Goal: Task Accomplishment & Management: Manage account settings

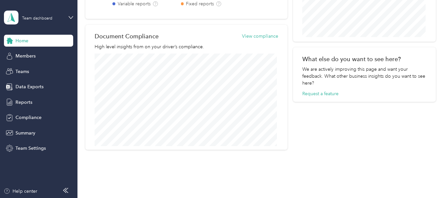
scroll to position [231, 0]
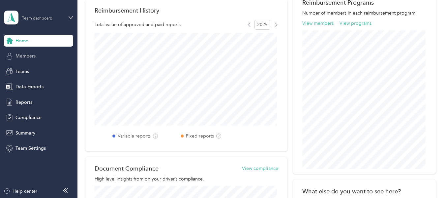
click at [21, 55] on span "Members" at bounding box center [26, 55] width 20 height 7
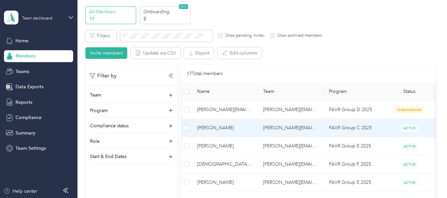
scroll to position [33, 0]
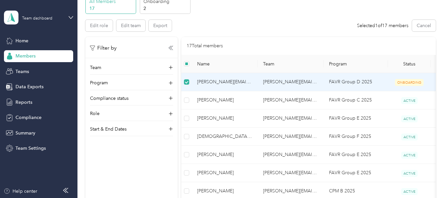
drag, startPoint x: 409, startPoint y: 82, endPoint x: 318, endPoint y: 35, distance: 102.7
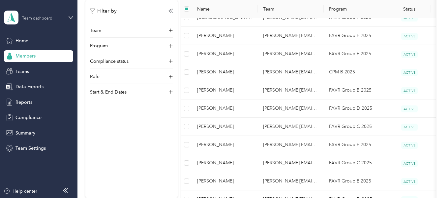
scroll to position [20, 0]
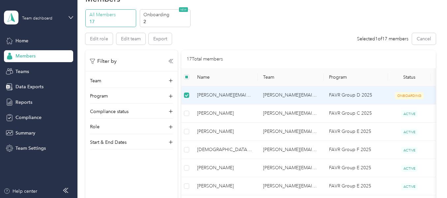
drag, startPoint x: 188, startPoint y: 92, endPoint x: 163, endPoint y: 173, distance: 84.8
click at [163, 173] on div "Filter by Team Program Compliance status Role Start & End Dates" at bounding box center [131, 149] width 92 height 198
click at [190, 97] on td at bounding box center [186, 95] width 11 height 18
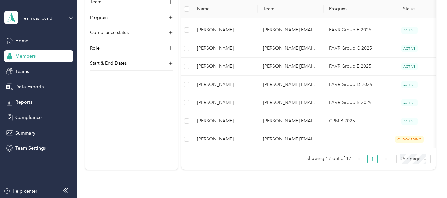
scroll to position [251, 0]
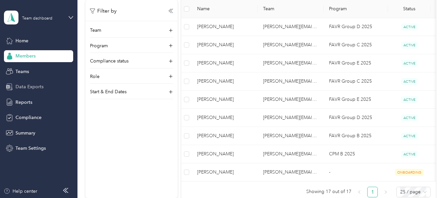
click at [32, 87] on span "Data Exports" at bounding box center [30, 86] width 28 height 7
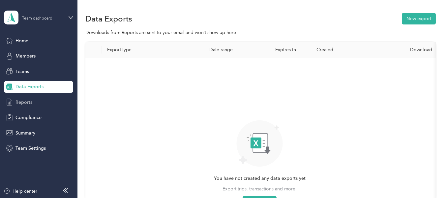
click at [26, 100] on span "Reports" at bounding box center [24, 102] width 17 height 7
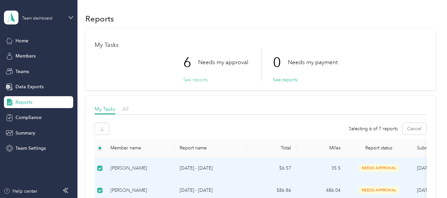
click at [195, 80] on button "See reports" at bounding box center [195, 79] width 24 height 7
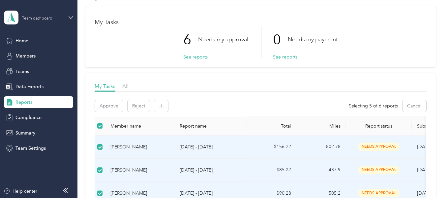
scroll to position [66, 0]
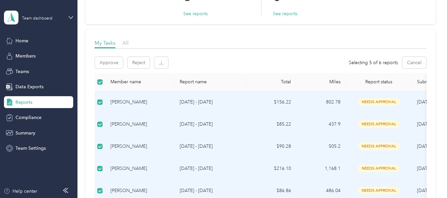
click at [138, 99] on div "[PERSON_NAME]" at bounding box center [140, 101] width 59 height 7
click at [165, 100] on div "[PERSON_NAME]" at bounding box center [140, 101] width 59 height 7
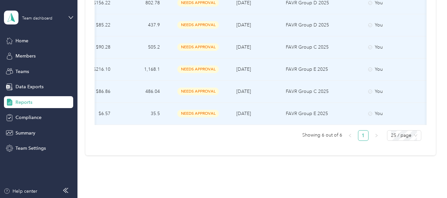
scroll to position [0, 183]
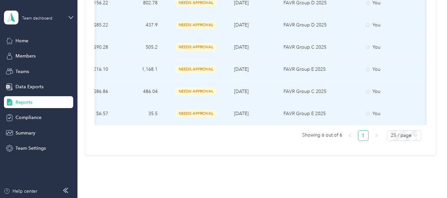
click at [370, 112] on icon at bounding box center [368, 114] width 4 height 4
click at [377, 113] on div "You" at bounding box center [393, 113] width 55 height 7
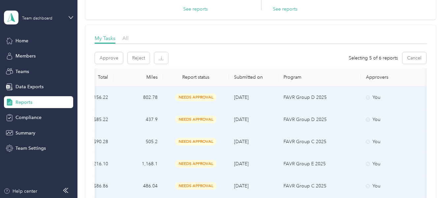
scroll to position [0, 0]
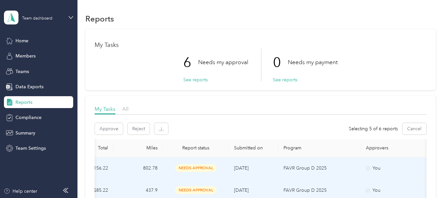
click at [375, 147] on th "Approvers" at bounding box center [394, 148] width 66 height 18
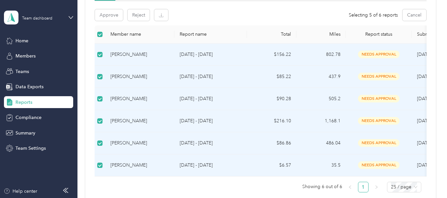
scroll to position [99, 0]
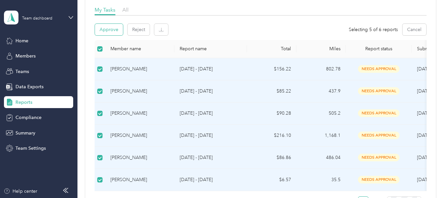
click at [113, 29] on button "Approve" at bounding box center [109, 30] width 28 height 12
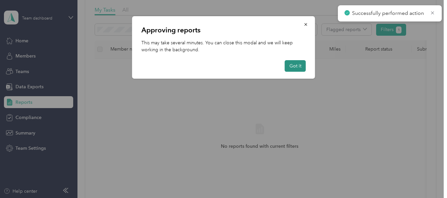
click at [294, 68] on button "Got it" at bounding box center [295, 66] width 21 height 12
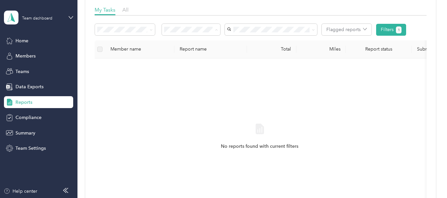
click at [193, 54] on span "Needs my approval" at bounding box center [187, 53] width 41 height 6
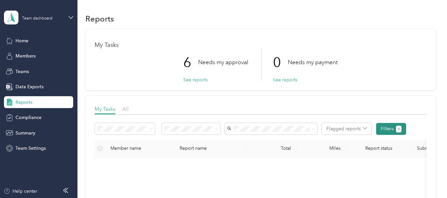
click at [384, 130] on button "Filters 1" at bounding box center [391, 129] width 30 height 12
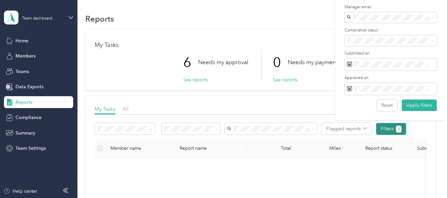
click at [383, 130] on button "Filters 1" at bounding box center [391, 129] width 30 height 12
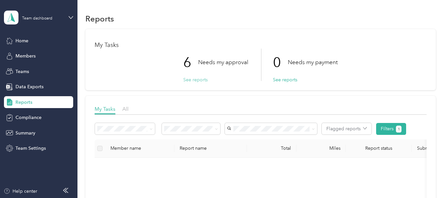
click at [201, 79] on button "See reports" at bounding box center [195, 79] width 24 height 7
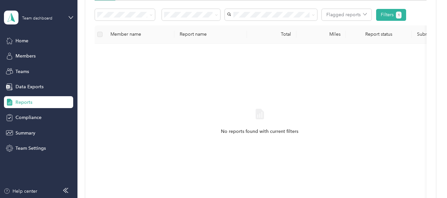
scroll to position [99, 0]
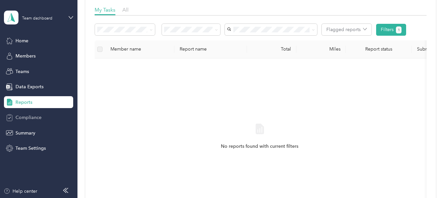
click at [32, 117] on span "Compliance" at bounding box center [29, 117] width 26 height 7
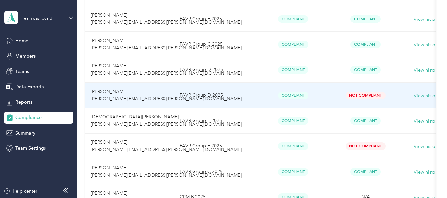
scroll to position [231, 0]
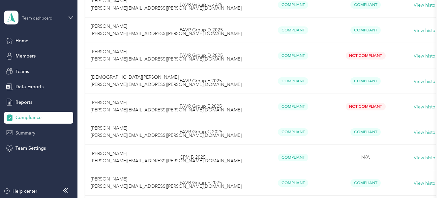
click at [26, 132] on span "Summary" at bounding box center [26, 132] width 20 height 7
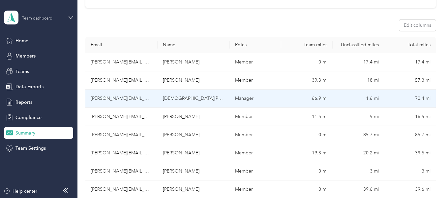
scroll to position [99, 0]
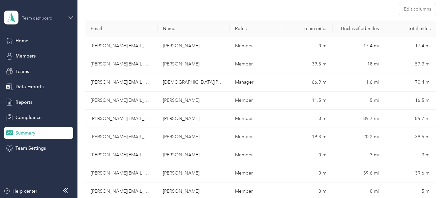
click at [9, 32] on div "Team dashboard Home Members Teams Data Exports Reports Compliance Summary Team …" at bounding box center [38, 77] width 69 height 154
click at [12, 37] on icon at bounding box center [9, 40] width 7 height 7
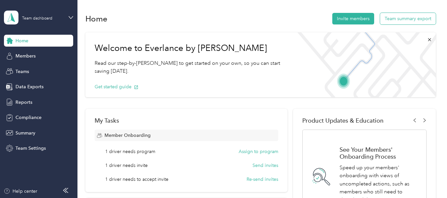
click at [394, 17] on button "Team summary export" at bounding box center [408, 19] width 56 height 12
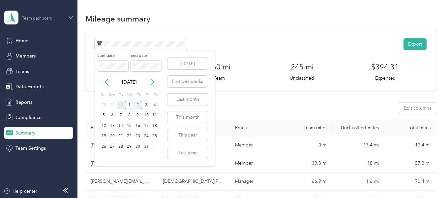
click at [123, 107] on div "30" at bounding box center [121, 105] width 9 height 8
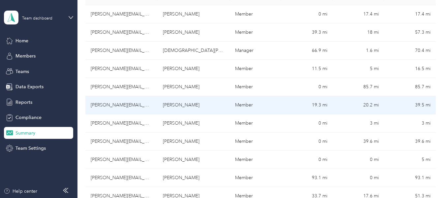
scroll to position [132, 0]
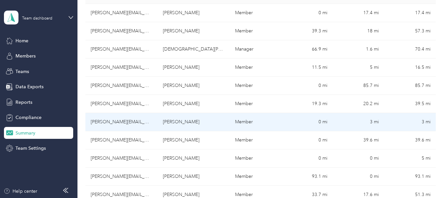
click at [136, 121] on td "[PERSON_NAME][EMAIL_ADDRESS][PERSON_NAME][DOMAIN_NAME]" at bounding box center [121, 122] width 72 height 18
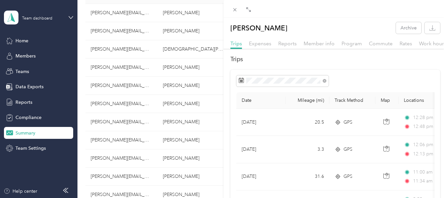
click at [27, 133] on div "[PERSON_NAME] Archive Trips Expenses Reports Member info Program Commute Rates …" at bounding box center [223, 99] width 447 height 198
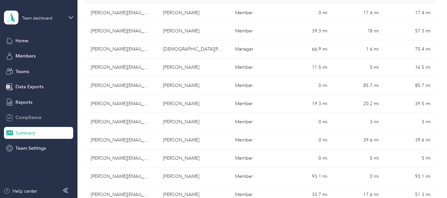
click at [31, 114] on span "Compliance" at bounding box center [29, 117] width 26 height 7
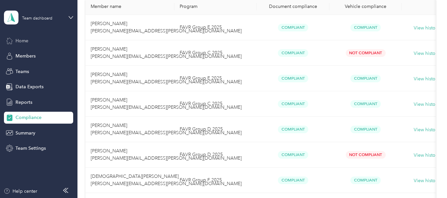
click at [21, 39] on span "Home" at bounding box center [22, 40] width 13 height 7
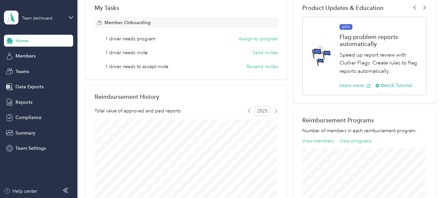
scroll to position [132, 0]
